Goal: Information Seeking & Learning: Learn about a topic

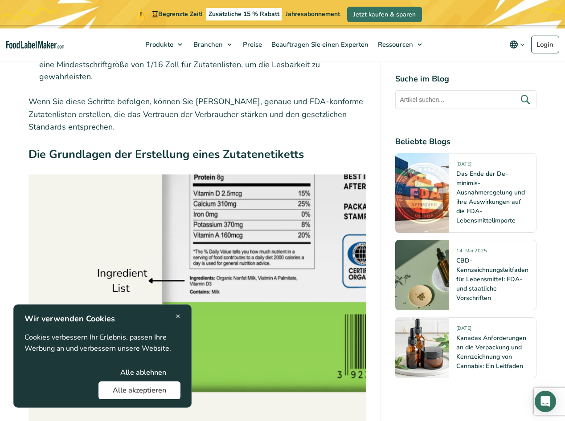
scroll to position [1045, 0]
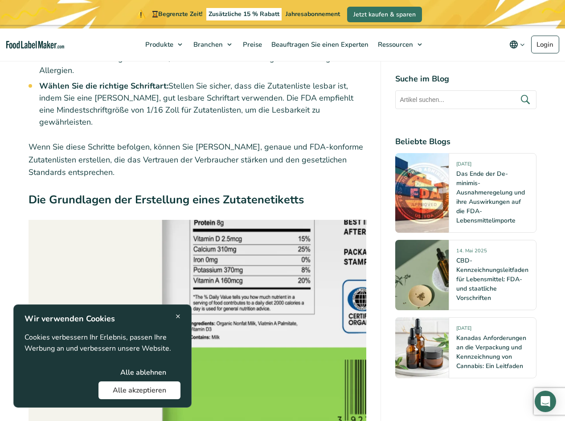
click at [178, 313] on font "×" at bounding box center [177, 316] width 5 height 11
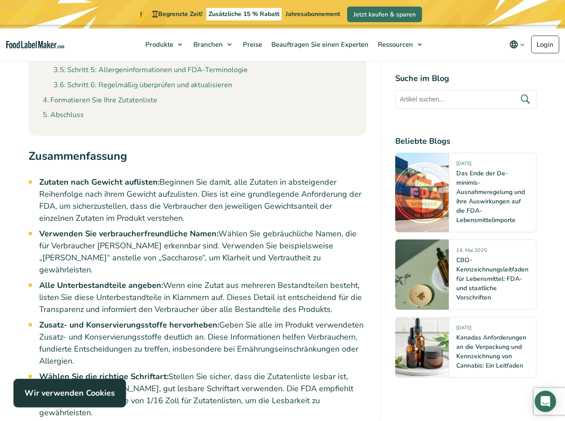
scroll to position [646, 0]
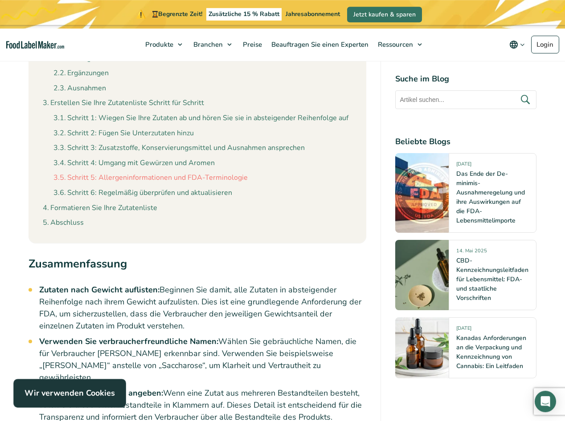
click at [212, 179] on font "Schritt 5: Allergeninformationen und FDA-Terminologie" at bounding box center [157, 178] width 180 height 10
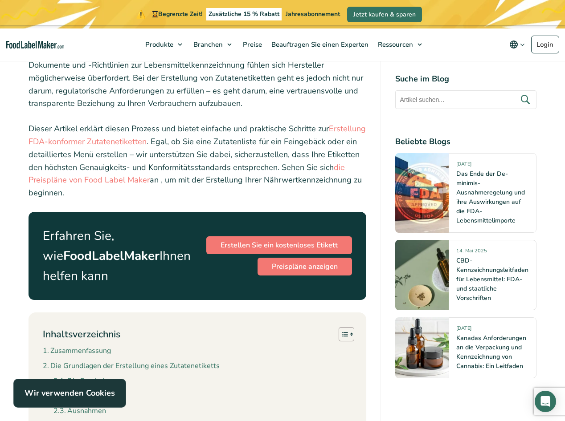
scroll to position [369, 0]
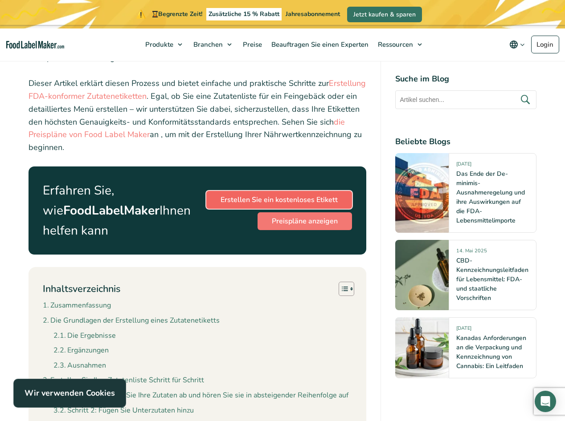
click at [317, 202] on font "Erstellen Sie ein kostenloses Etikett" at bounding box center [278, 200] width 117 height 10
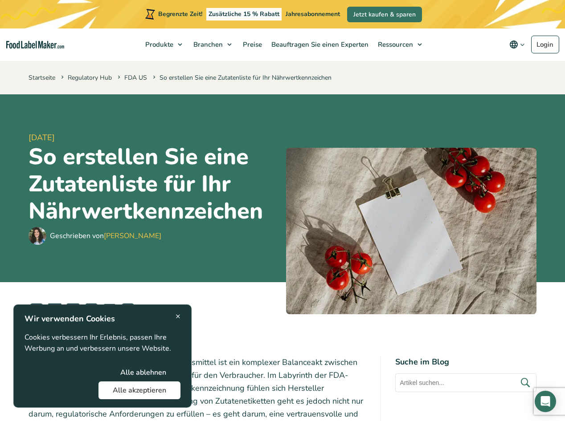
click at [471, 359] on h4 "Suche im Blog" at bounding box center [465, 362] width 141 height 12
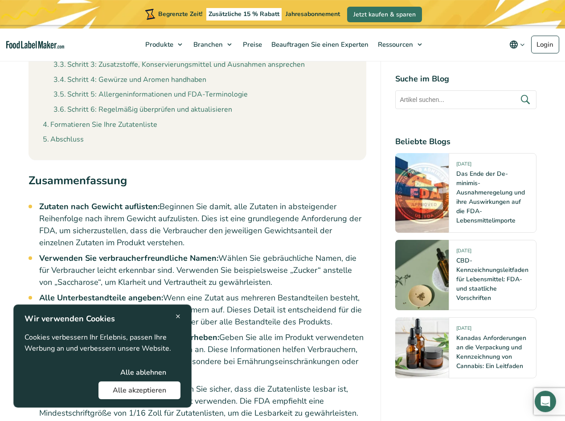
scroll to position [863, 0]
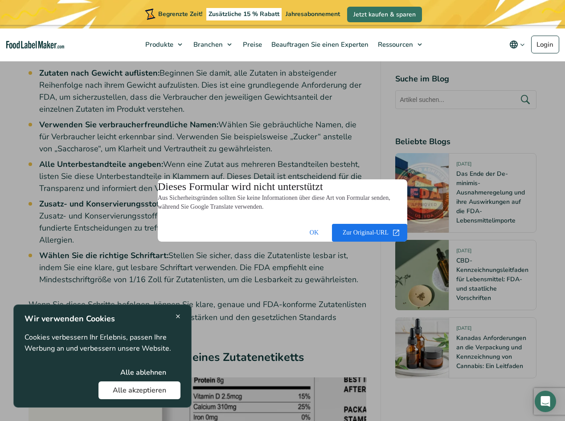
click at [381, 235] on span at bounding box center [369, 232] width 75 height 21
click at [314, 232] on span at bounding box center [314, 232] width 28 height 21
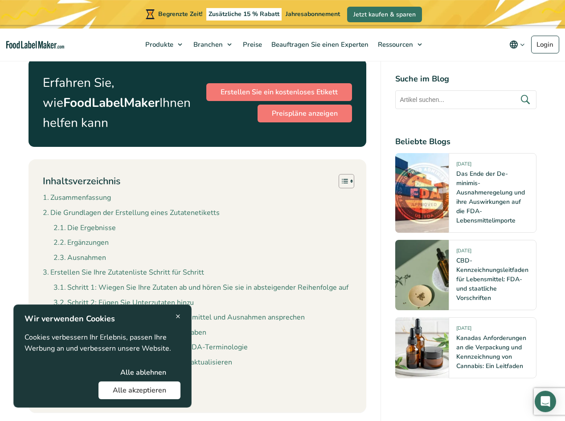
scroll to position [363, 0]
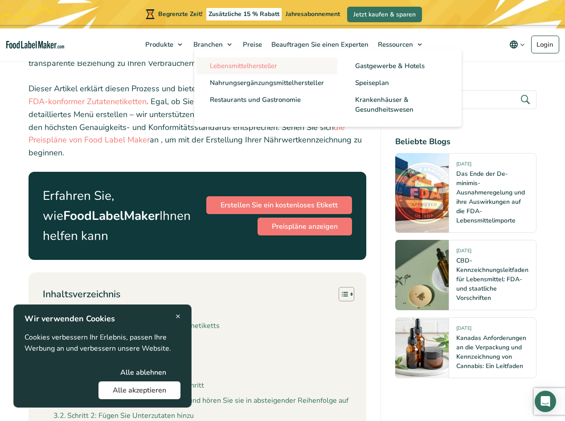
click at [220, 63] on font "Lebensmittelhersteller" at bounding box center [243, 65] width 67 height 9
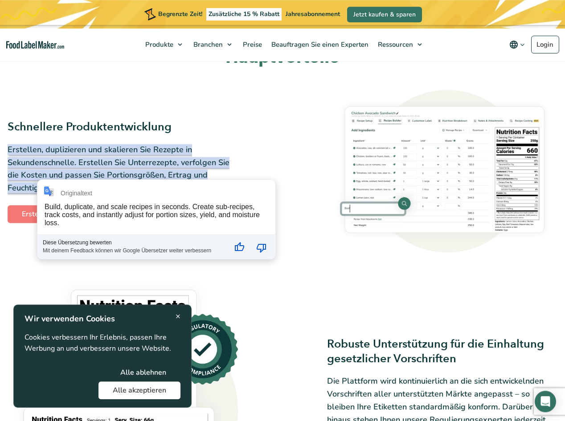
scroll to position [363, 0]
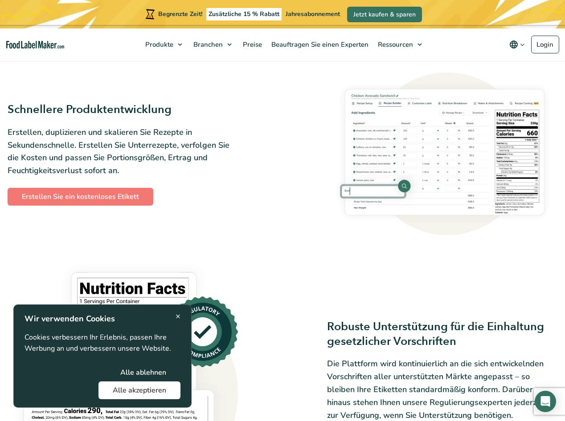
click at [419, 163] on img at bounding box center [442, 154] width 230 height 163
click at [495, 139] on img at bounding box center [442, 154] width 230 height 163
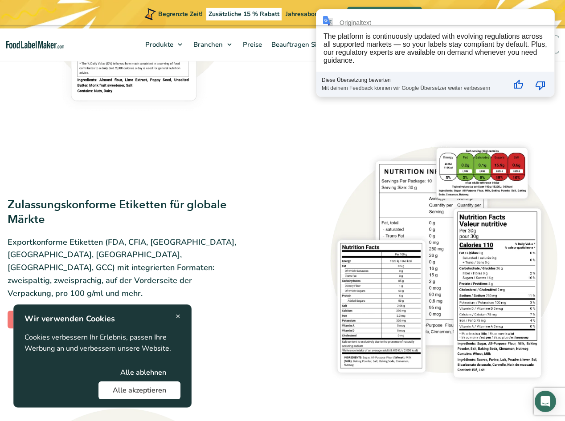
scroll to position [772, 0]
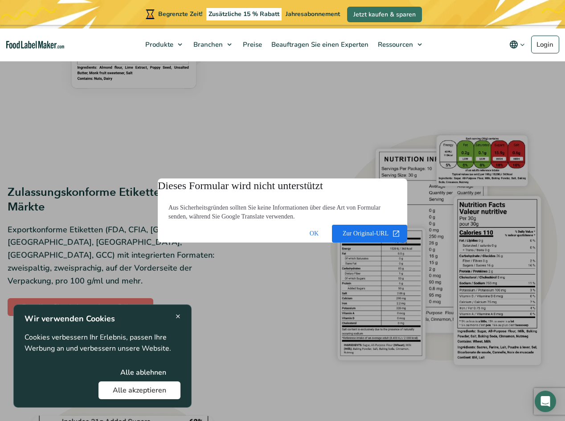
click at [158, 243] on dialog "Dieses Formular wird nicht unterstützt Aus Sicherheitsgründen sollten Sie keine…" at bounding box center [282, 211] width 249 height 64
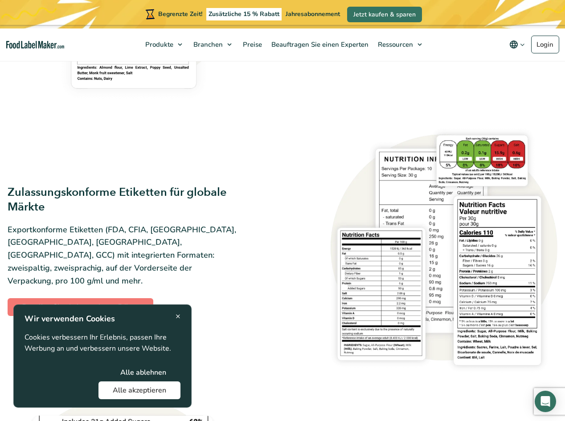
click at [177, 314] on font "×" at bounding box center [177, 316] width 5 height 11
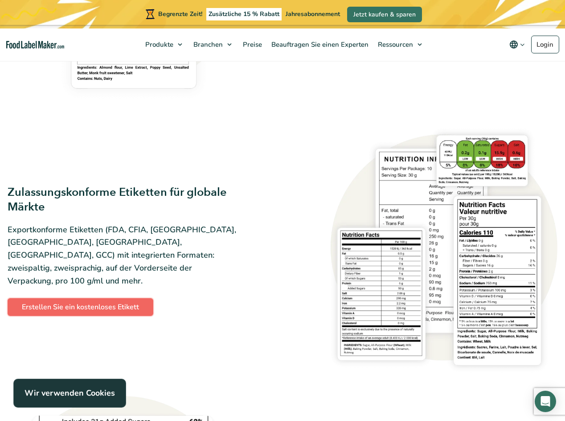
click at [116, 302] on font "Erstellen Sie ein kostenloses Etikett" at bounding box center [80, 307] width 117 height 10
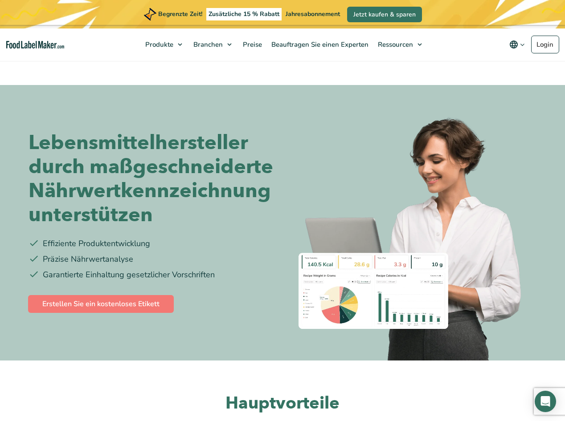
scroll to position [772, 0]
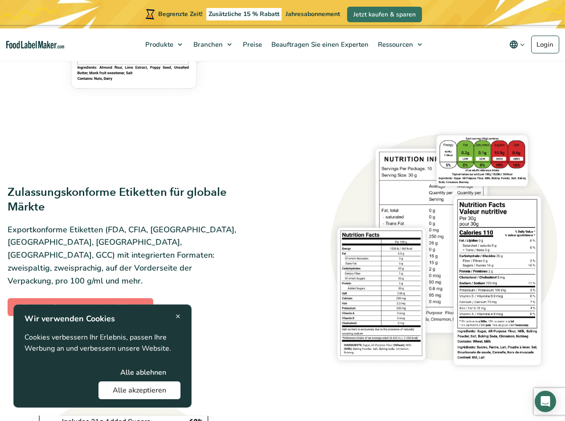
click at [372, 273] on img at bounding box center [442, 250] width 230 height 249
click at [404, 281] on img at bounding box center [442, 250] width 230 height 249
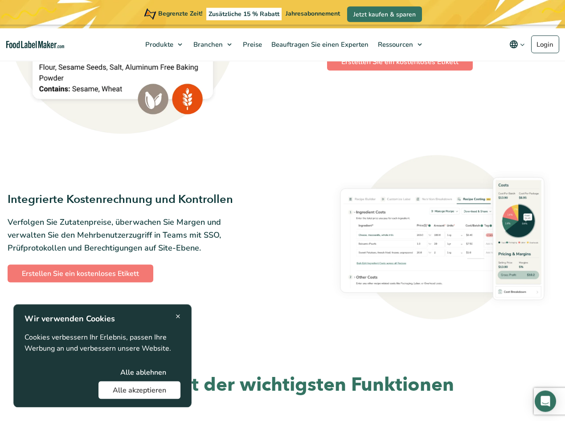
scroll to position [1272, 0]
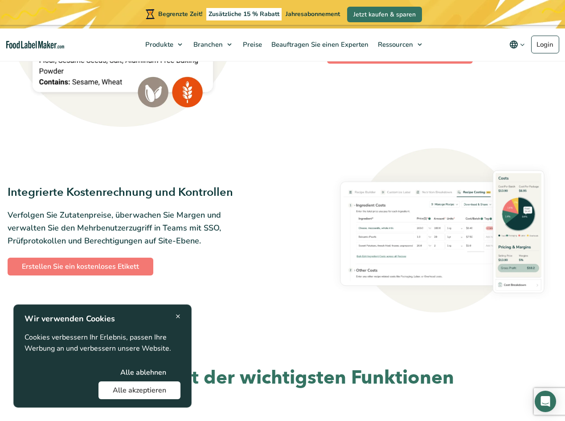
click at [435, 244] on img at bounding box center [442, 230] width 230 height 164
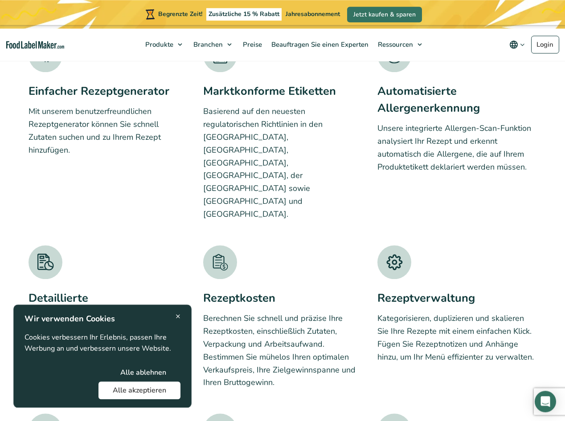
scroll to position [1635, 0]
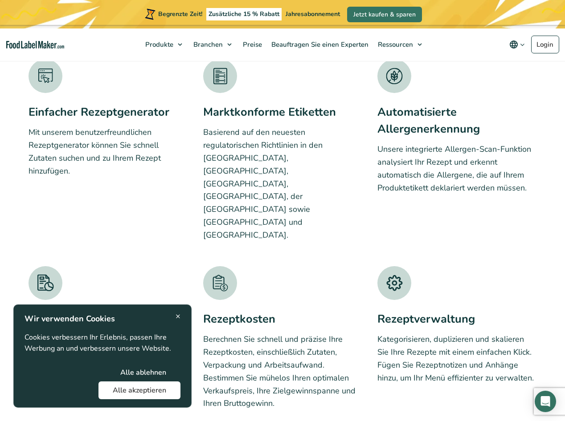
click at [221, 77] on img at bounding box center [220, 76] width 34 height 34
click at [130, 72] on div at bounding box center [107, 76] width 159 height 34
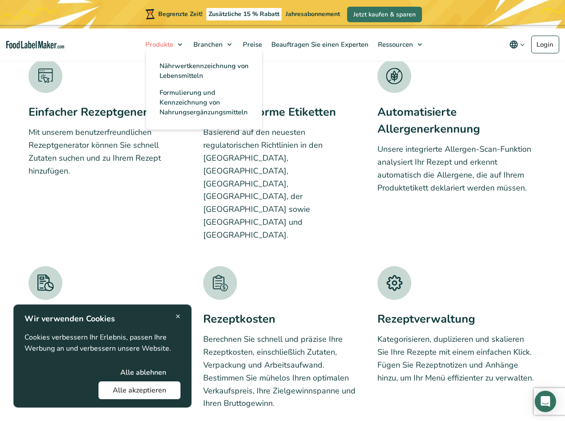
click at [150, 45] on font "Produkte" at bounding box center [159, 44] width 28 height 9
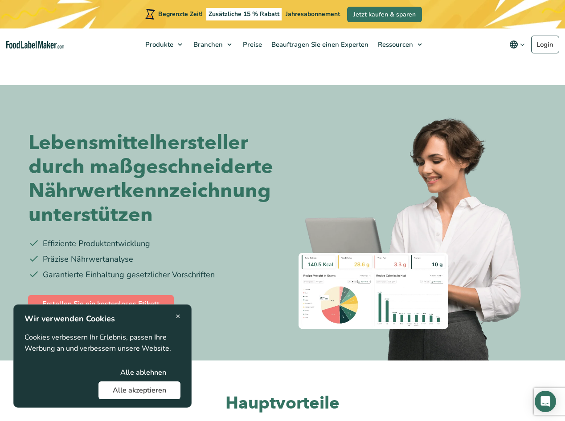
click at [77, 262] on font "Präzise Nährwertanalyse" at bounding box center [88, 259] width 90 height 11
click at [362, 311] on img at bounding box center [412, 236] width 247 height 249
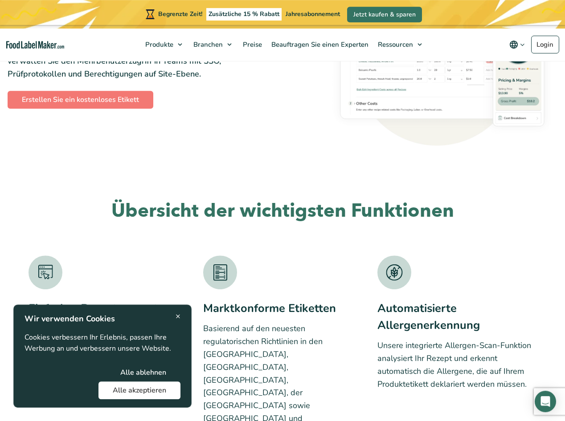
scroll to position [1453, 0]
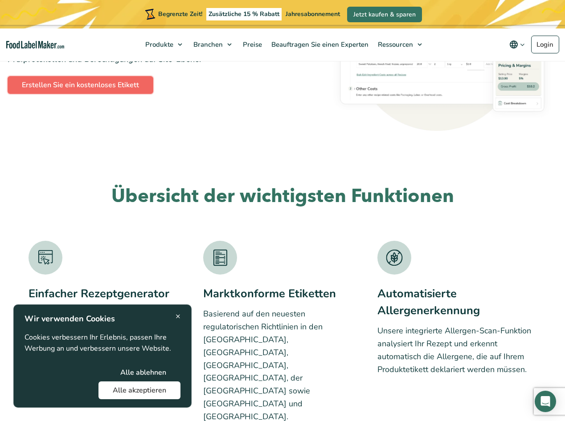
click at [94, 90] on font "Erstellen Sie ein kostenloses Etikett" at bounding box center [80, 85] width 117 height 10
